Goal: Task Accomplishment & Management: Use online tool/utility

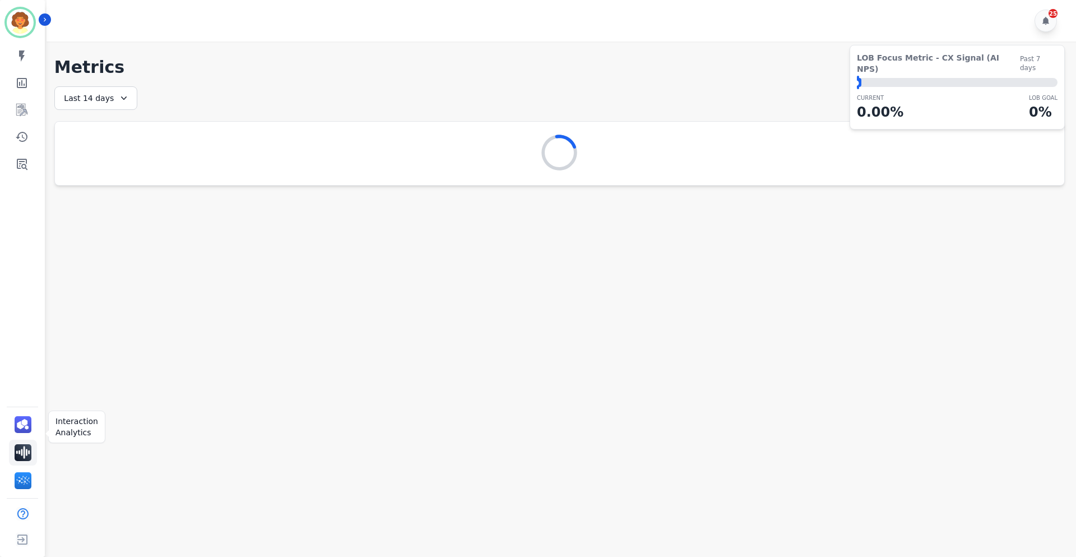
click at [27, 444] on img "Sidebar" at bounding box center [23, 452] width 17 height 17
click at [29, 416] on img "Sidebar" at bounding box center [23, 424] width 17 height 17
click at [31, 472] on img "Sidebar" at bounding box center [23, 480] width 17 height 17
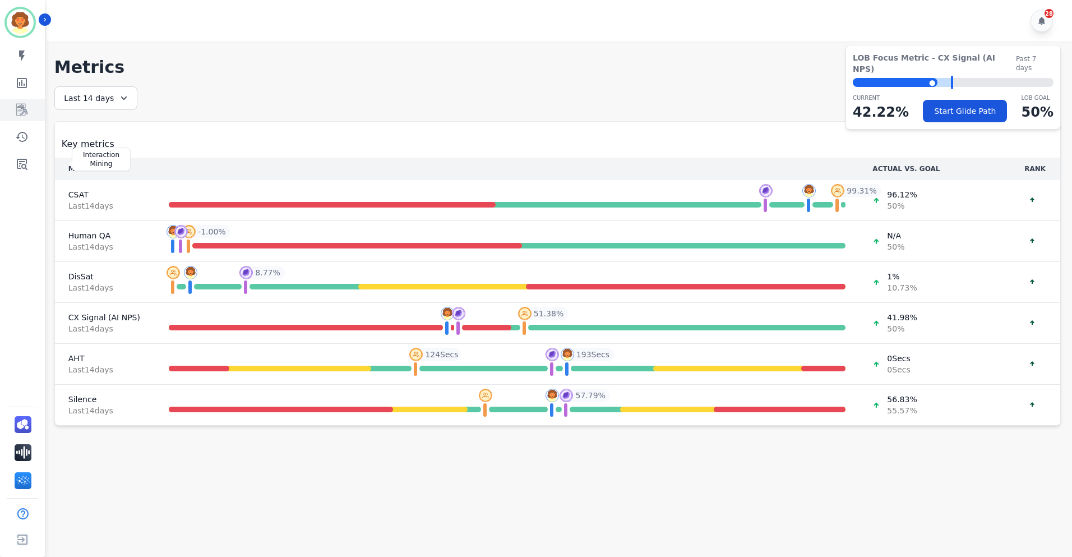
click at [25, 117] on icon "Sidebar" at bounding box center [21, 109] width 13 height 13
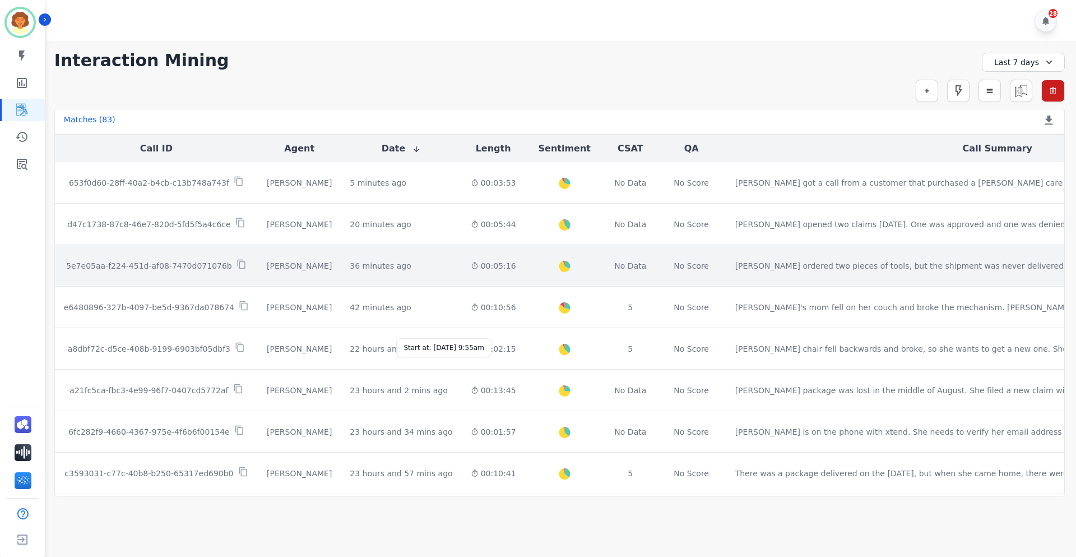
click at [411, 271] on div "36 minutes ago" at bounding box center [380, 265] width 61 height 11
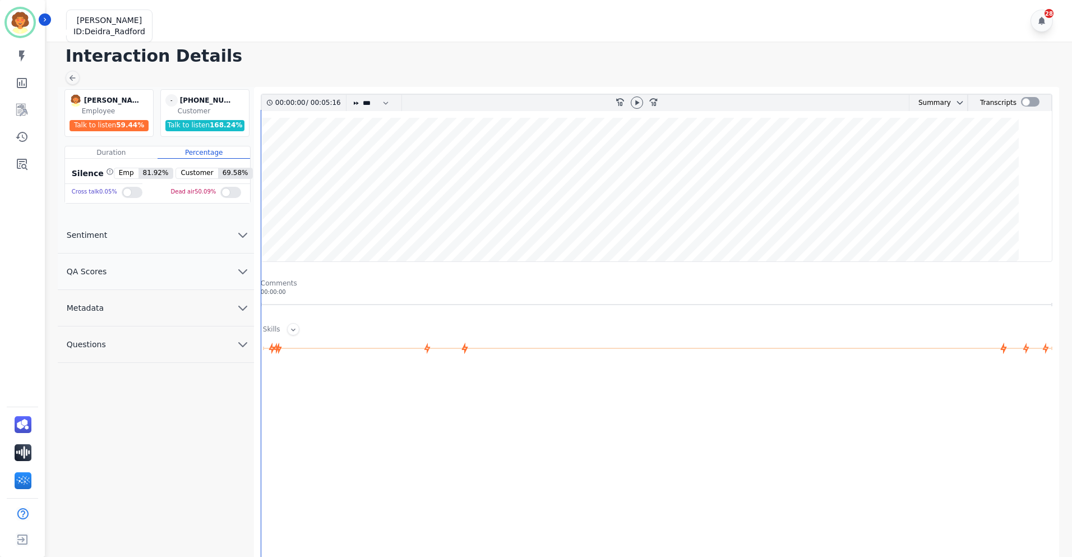
click at [31, 34] on img "Sidebar" at bounding box center [20, 22] width 27 height 27
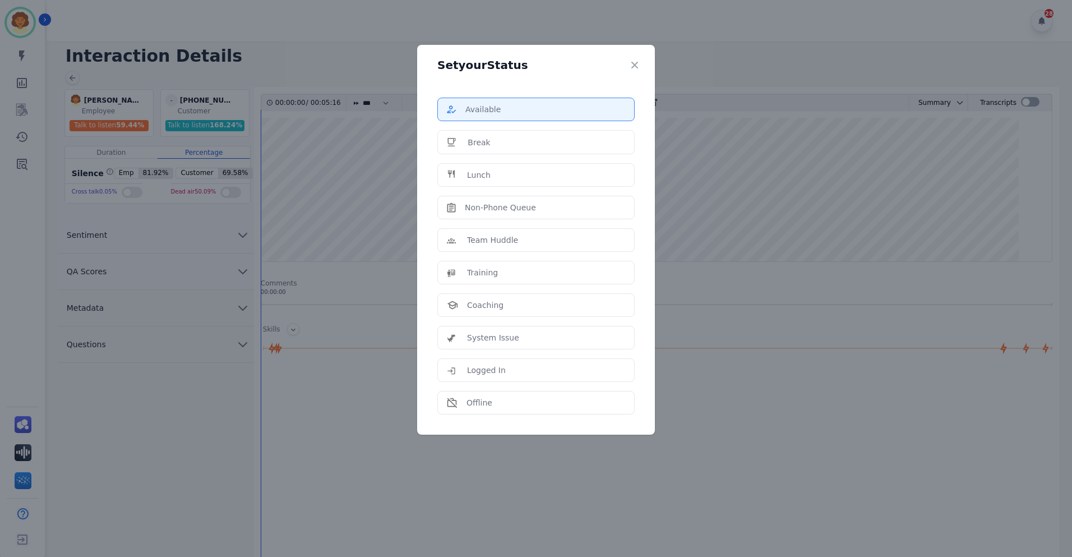
click at [493, 115] on div "Available" at bounding box center [536, 109] width 178 height 11
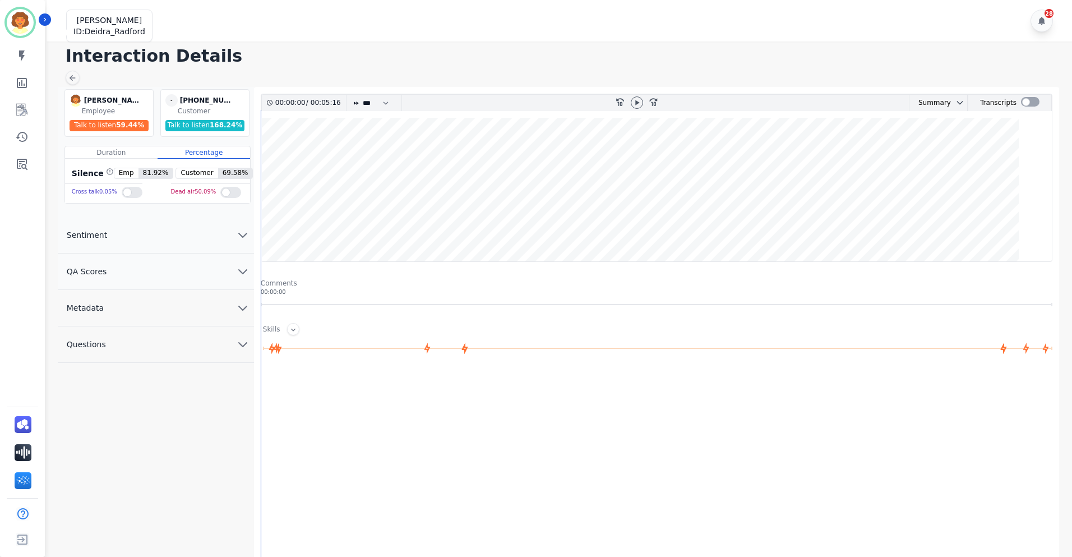
click at [19, 21] on img "Sidebar" at bounding box center [20, 22] width 27 height 27
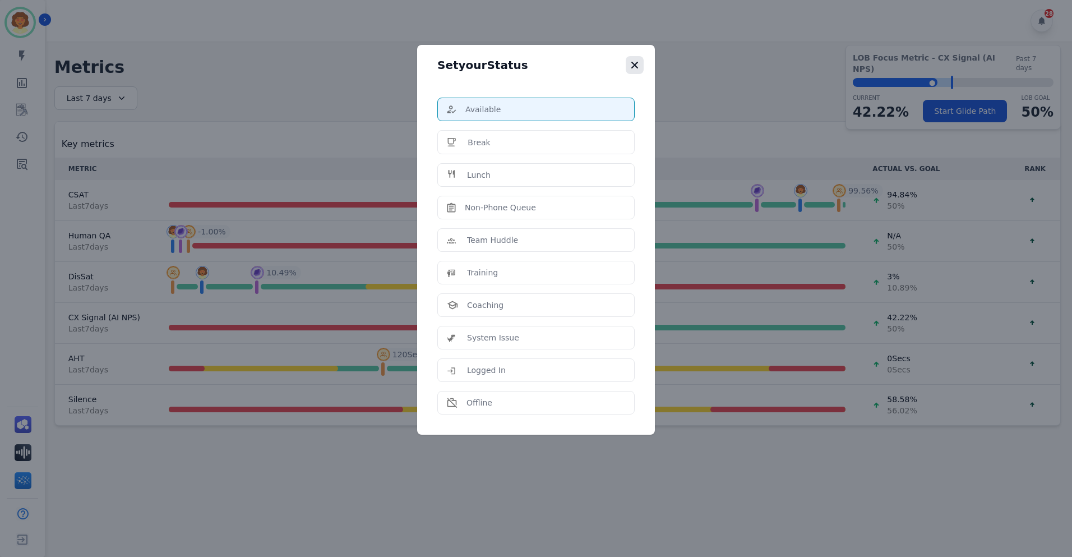
click at [640, 71] on icon "button" at bounding box center [634, 64] width 11 height 11
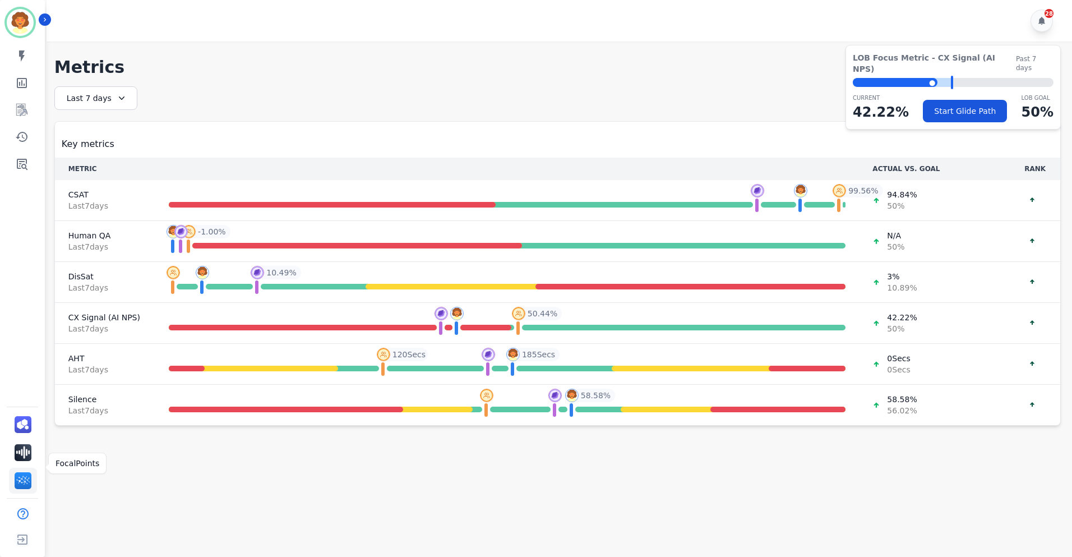
click at [31, 472] on img "Sidebar" at bounding box center [23, 480] width 17 height 17
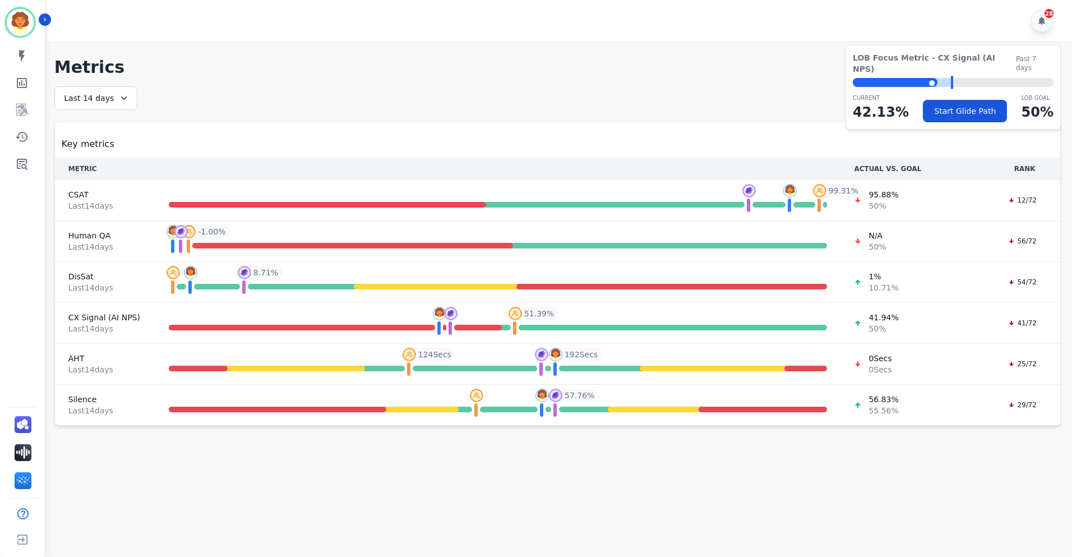
click at [130, 104] on icon at bounding box center [123, 98] width 11 height 11
click at [131, 172] on li "Last 7 days" at bounding box center [103, 166] width 56 height 11
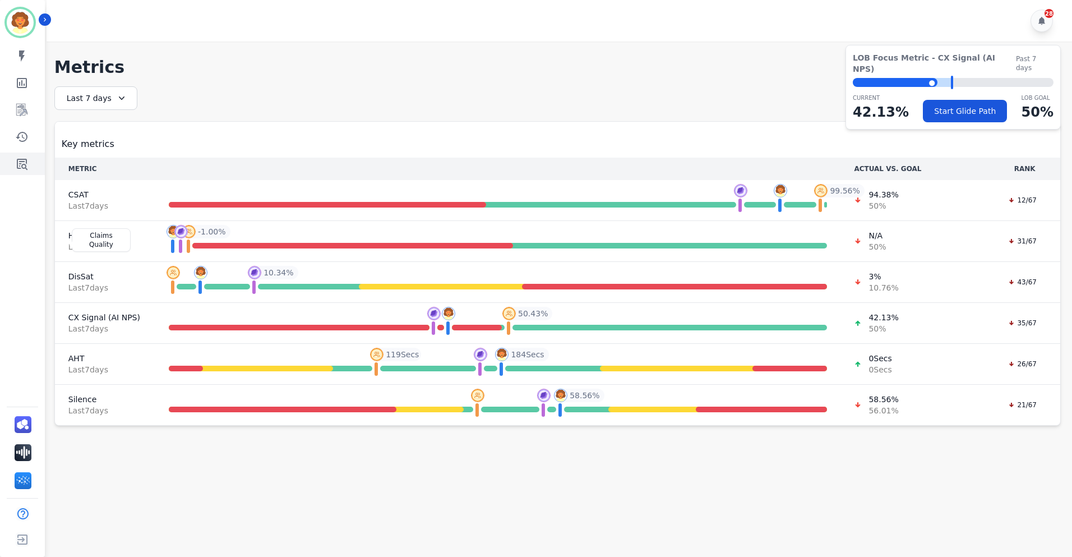
click at [29, 170] on icon "Sidebar" at bounding box center [21, 163] width 13 height 13
